Goal: Transaction & Acquisition: Subscribe to service/newsletter

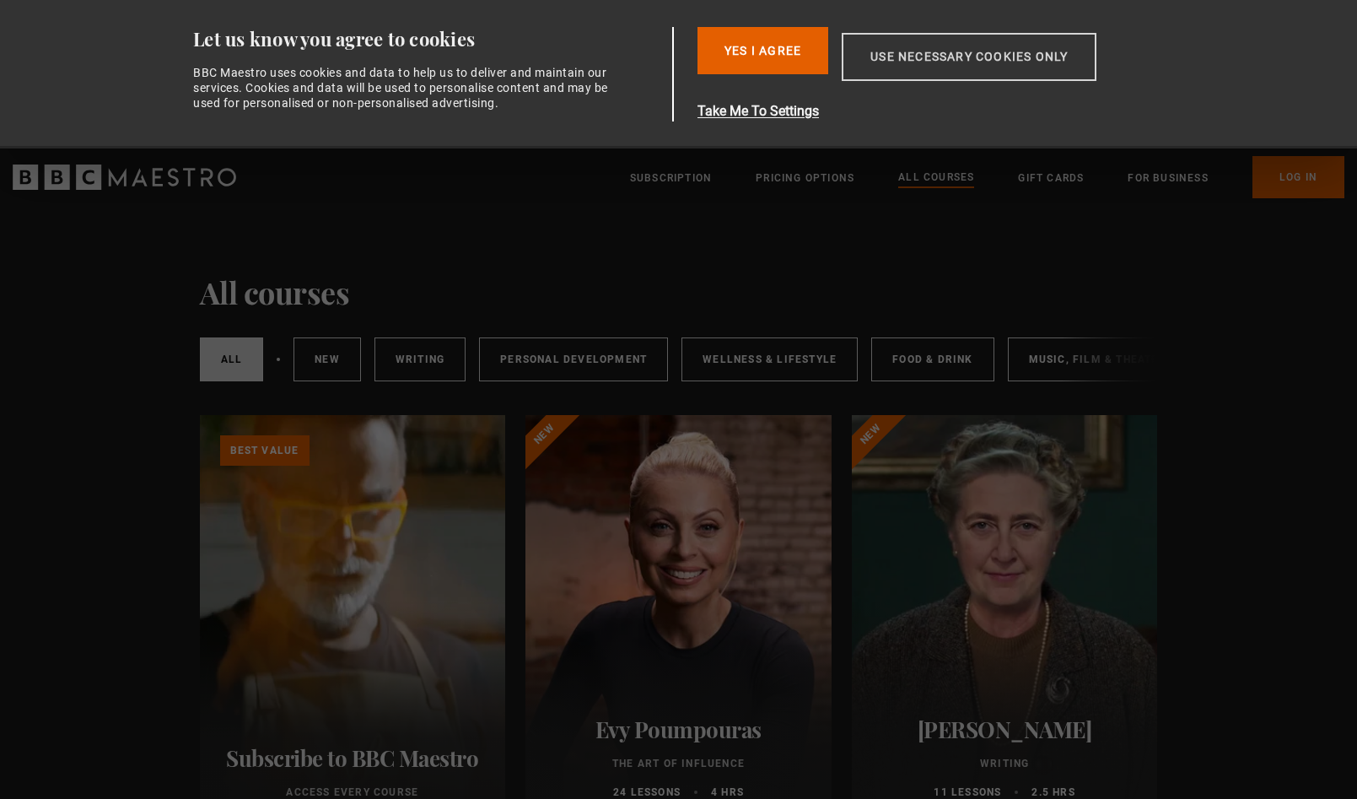
click at [986, 58] on button "Use necessary cookies only" at bounding box center [969, 57] width 255 height 48
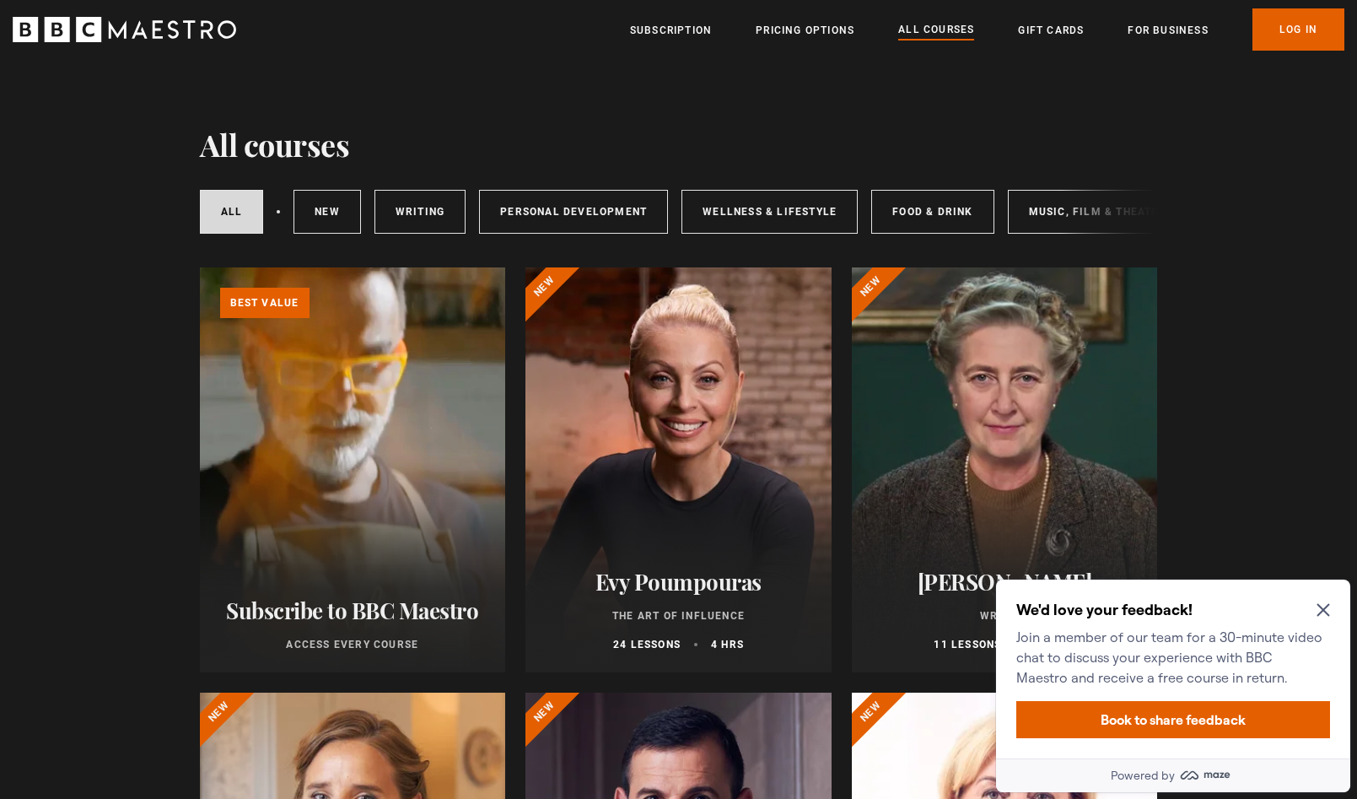
click at [1323, 608] on icon "Close Maze Prompt" at bounding box center [1323, 610] width 13 height 13
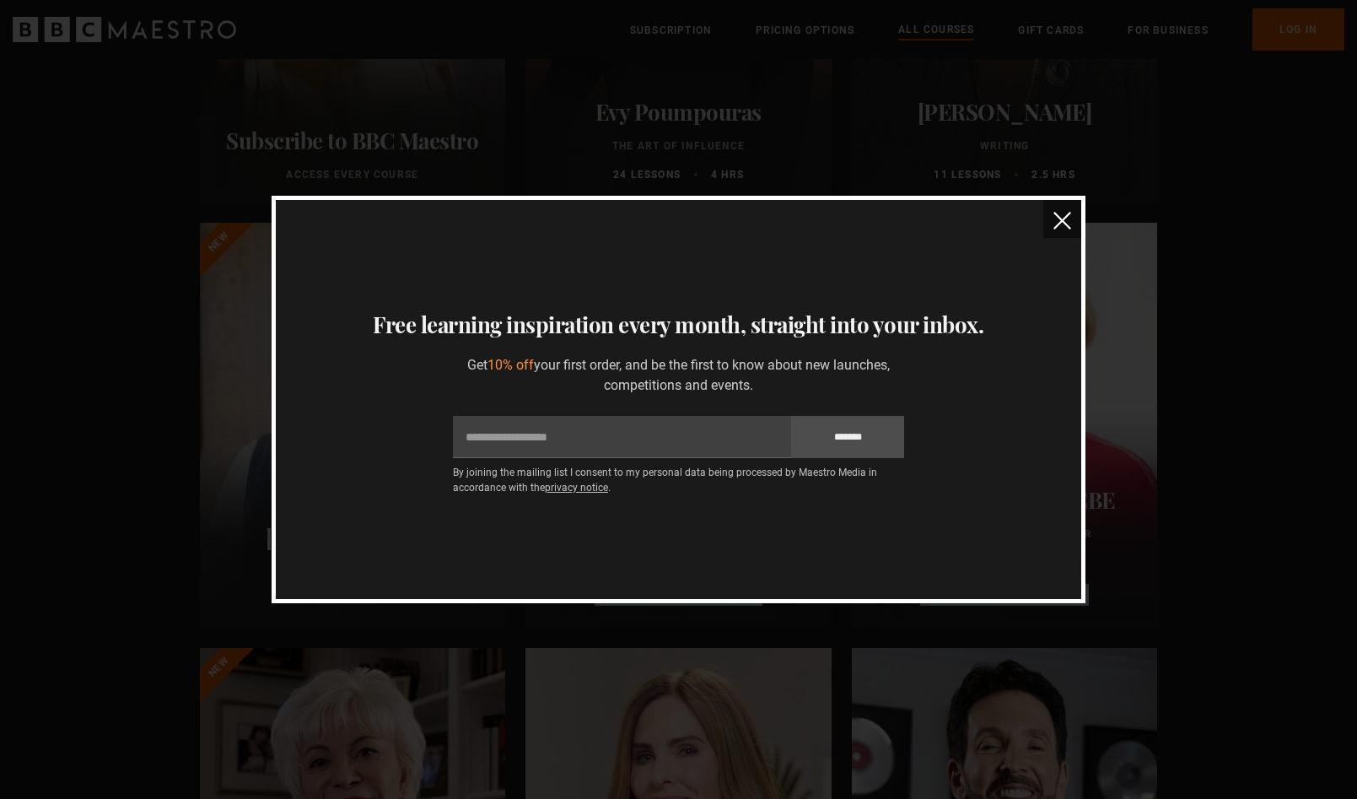
scroll to position [469, 0]
click at [1065, 218] on img "close" at bounding box center [1063, 221] width 18 height 18
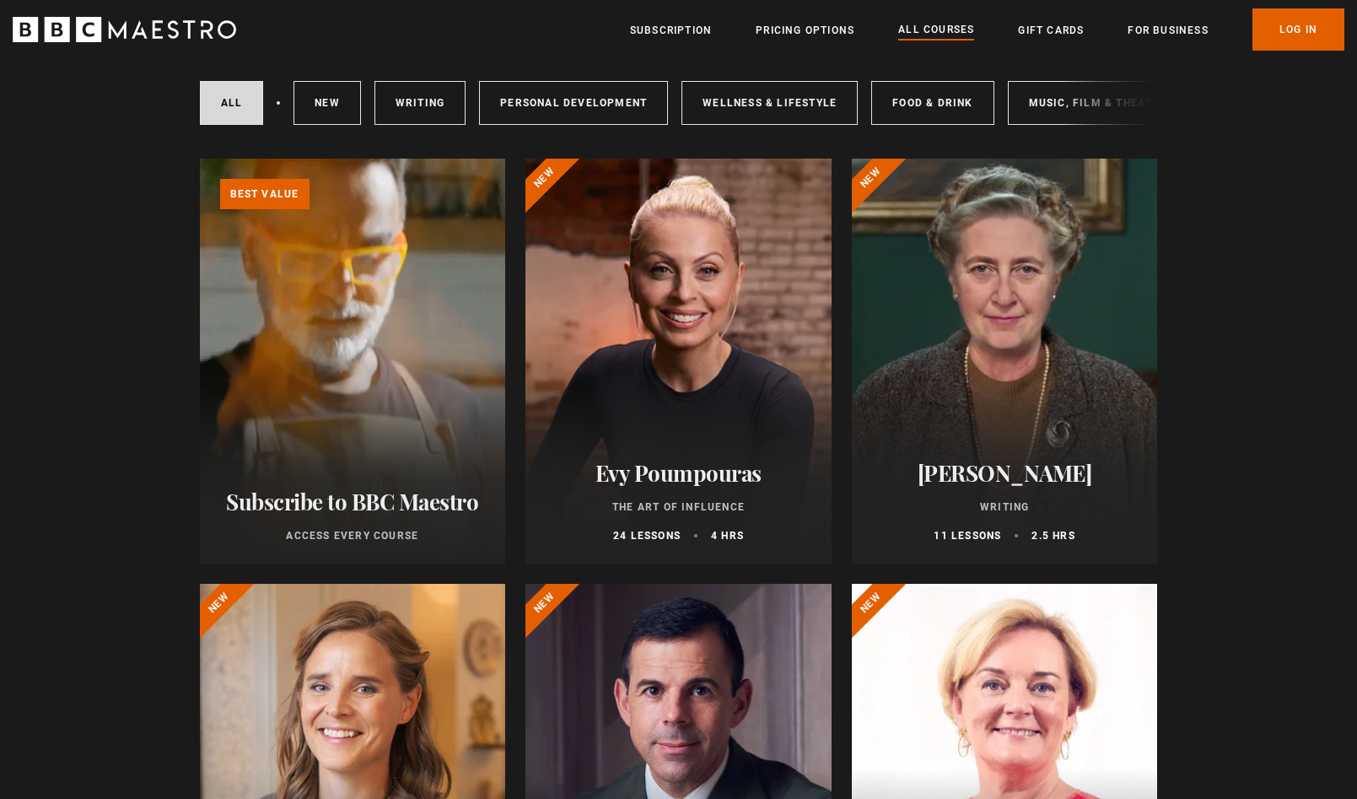
scroll to position [0, 0]
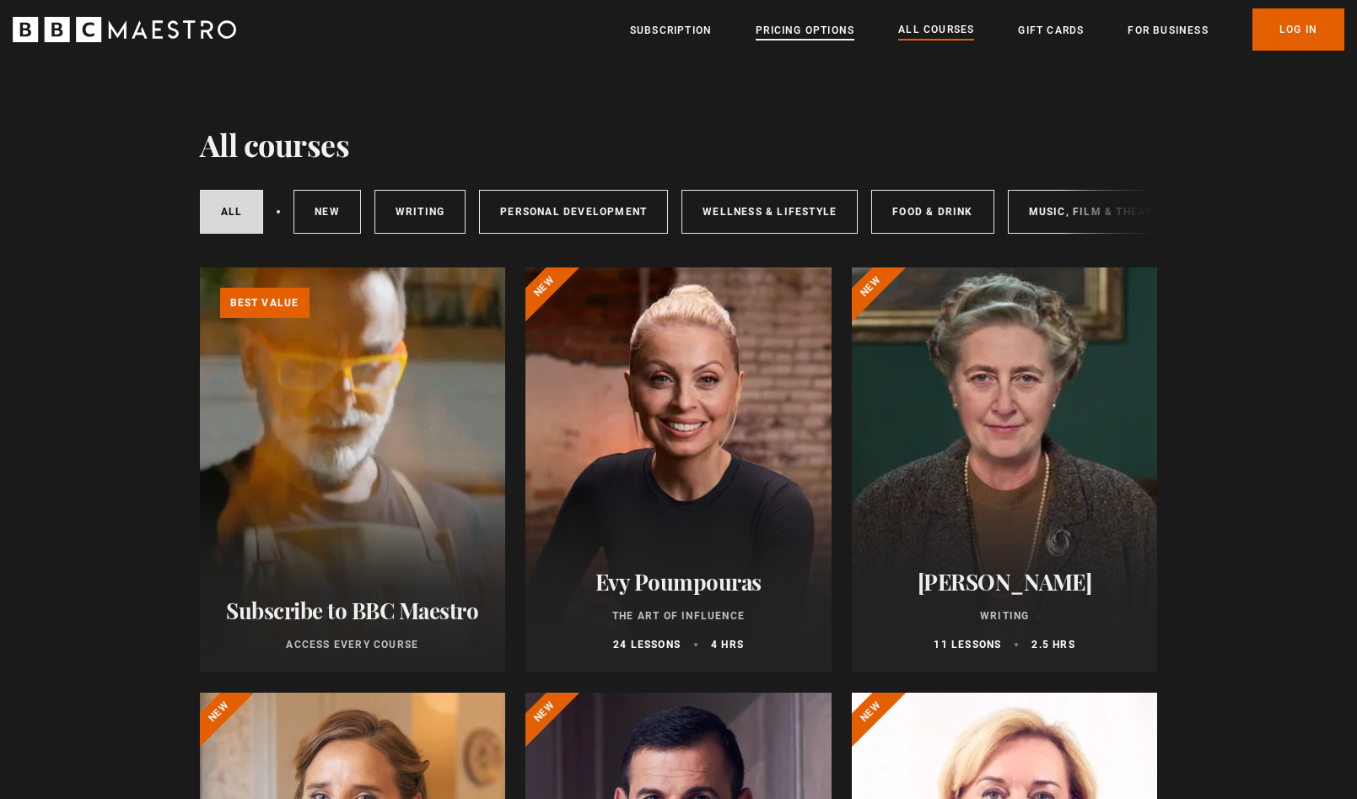
click at [805, 31] on link "Pricing Options" at bounding box center [805, 30] width 99 height 17
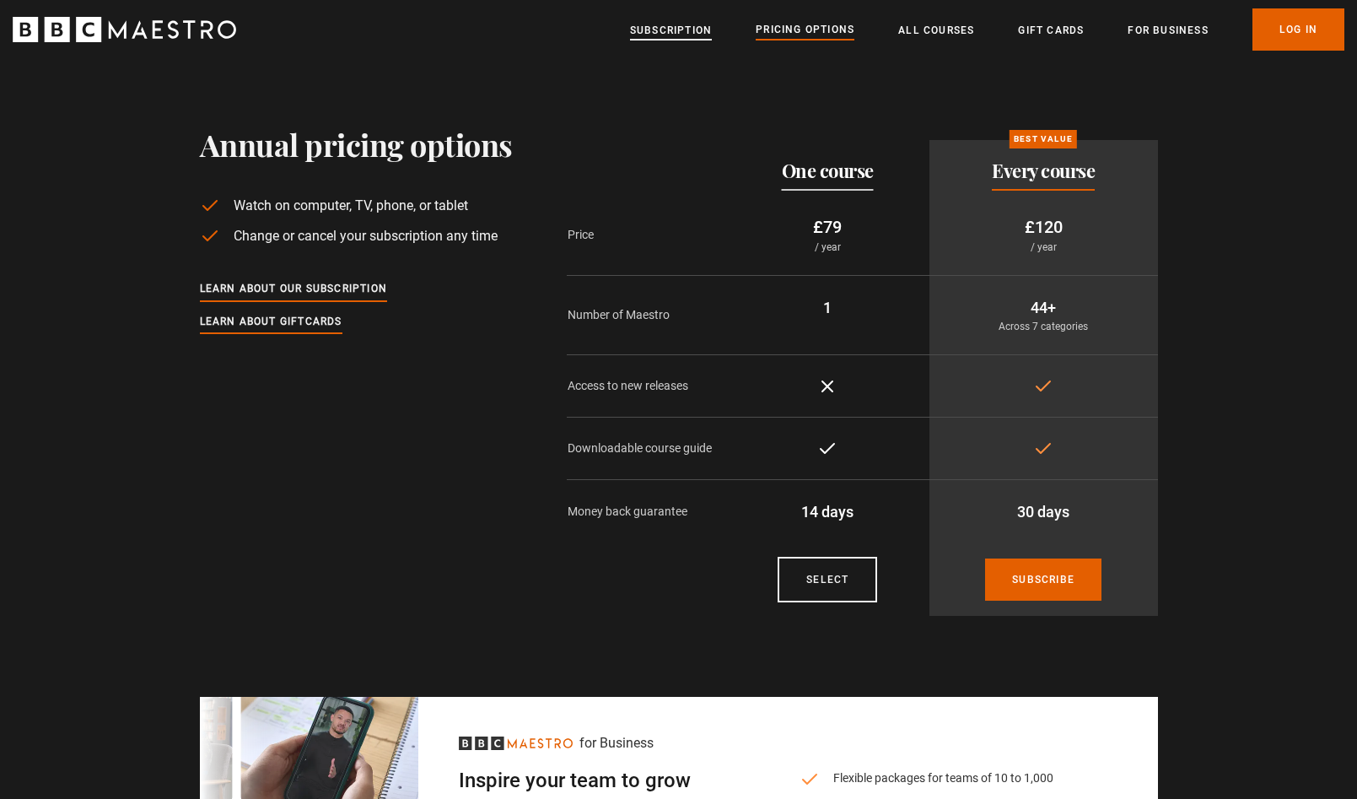
click at [686, 27] on link "Subscription" at bounding box center [671, 30] width 82 height 17
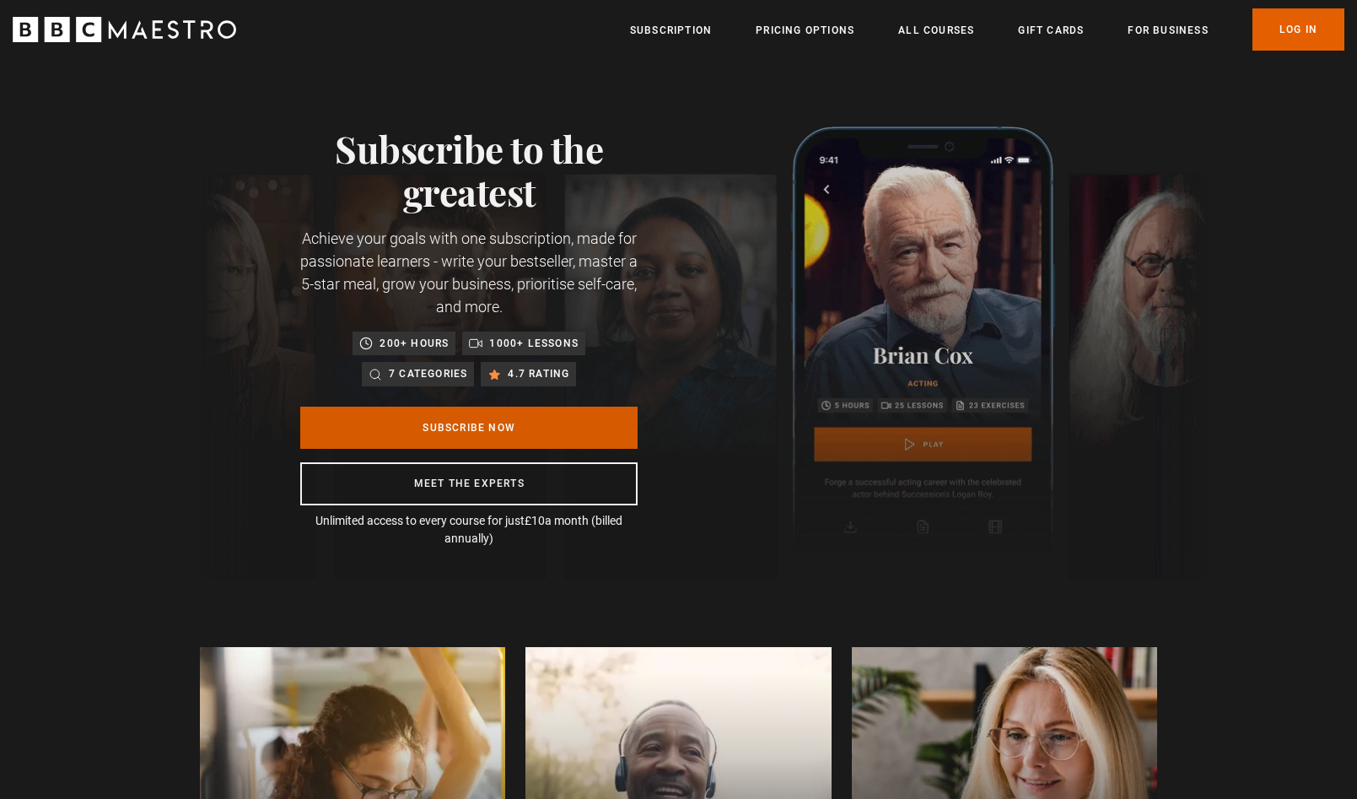
click at [473, 419] on link "Subscribe Now" at bounding box center [468, 428] width 337 height 42
click at [948, 30] on link "All Courses" at bounding box center [936, 30] width 76 height 17
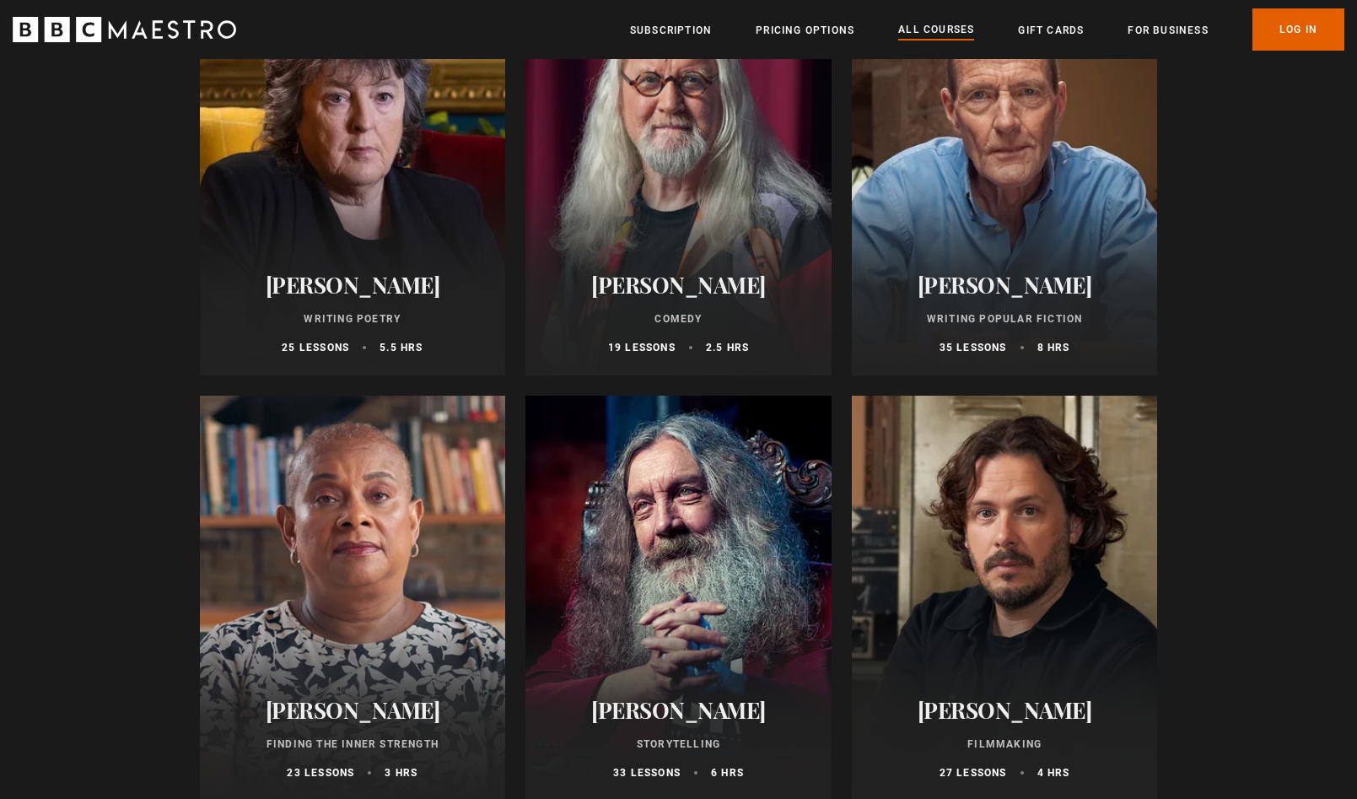
scroll to position [5317, 0]
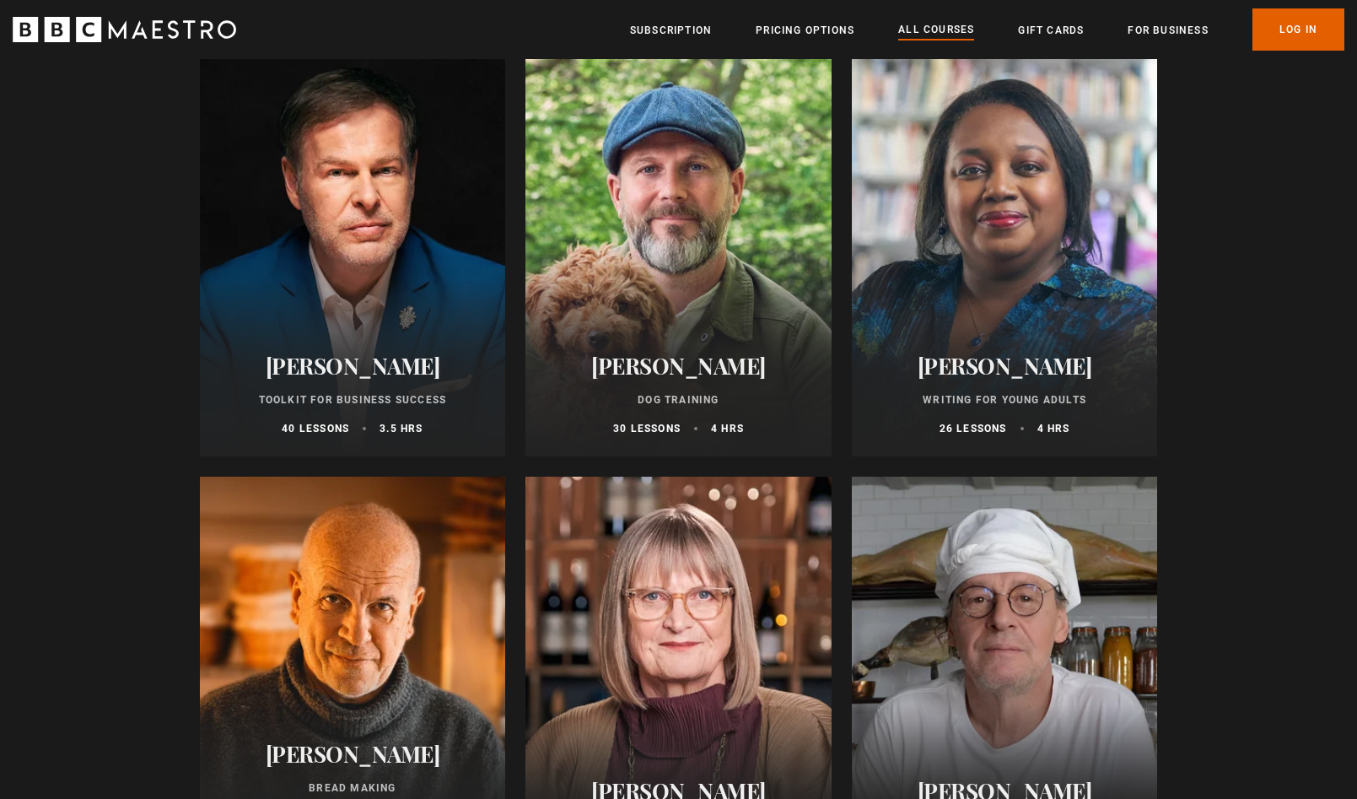
click at [692, 201] on div at bounding box center [678, 253] width 306 height 405
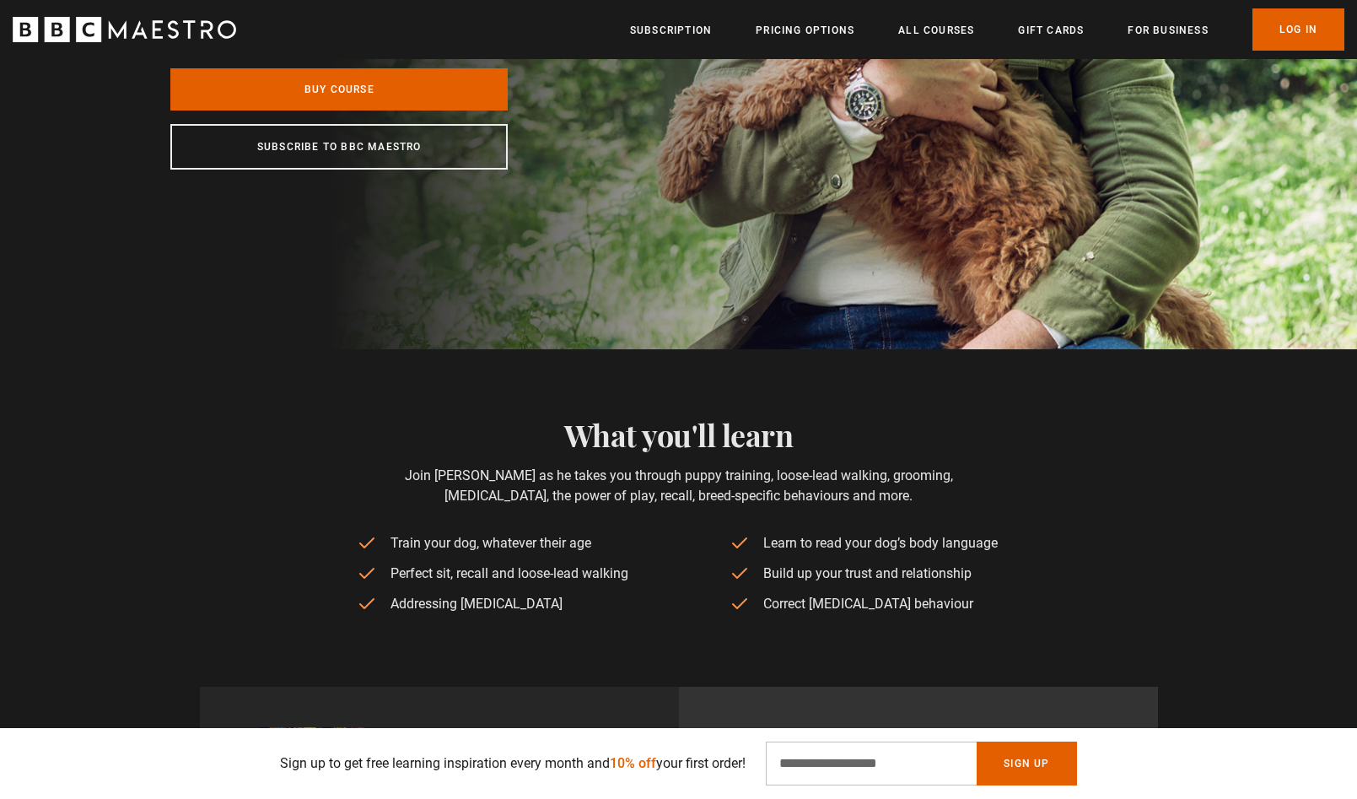
scroll to position [0, 608]
